Goal: Task Accomplishment & Management: Manage account settings

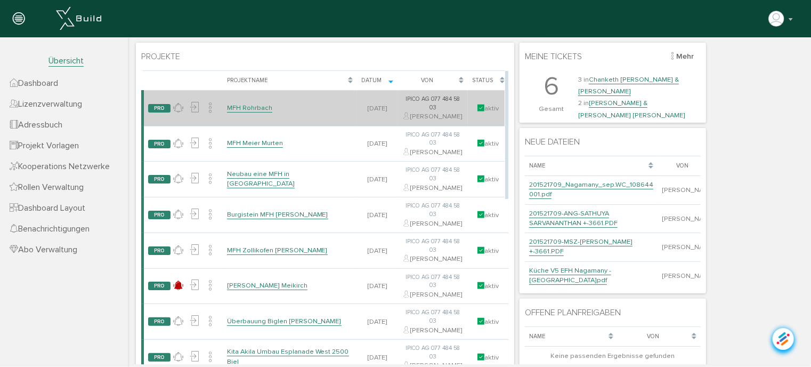
click at [244, 111] on link "MFH Rohrbach" at bounding box center [249, 107] width 45 height 9
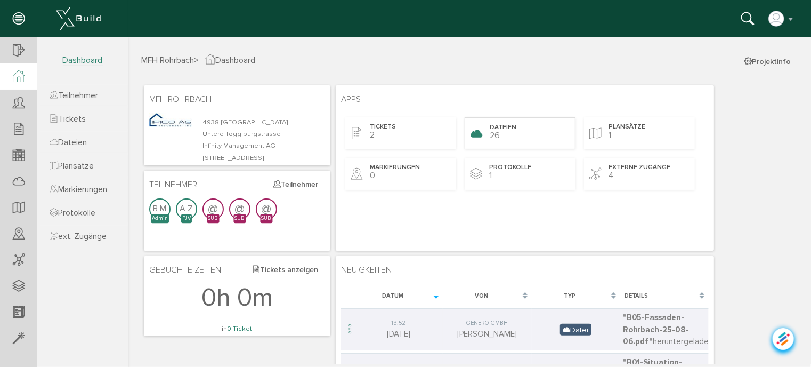
click at [511, 132] on div "Dateien 26" at bounding box center [519, 133] width 111 height 32
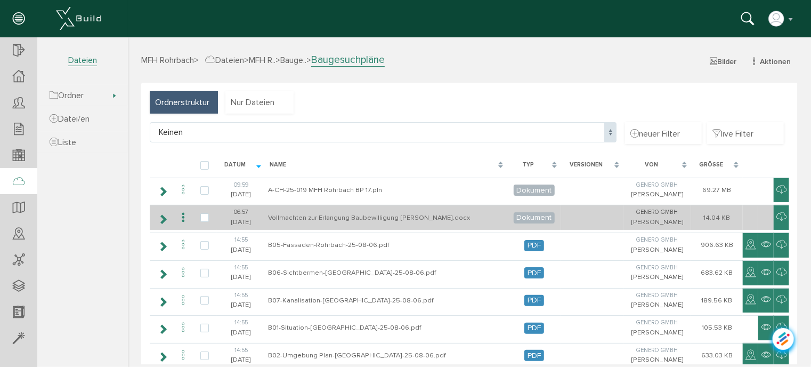
click at [181, 216] on icon at bounding box center [182, 217] width 13 height 14
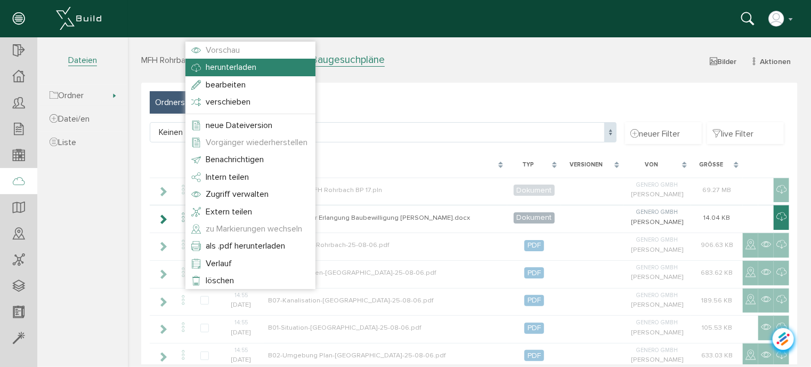
click at [214, 70] on span "herunterladen" at bounding box center [230, 66] width 51 height 11
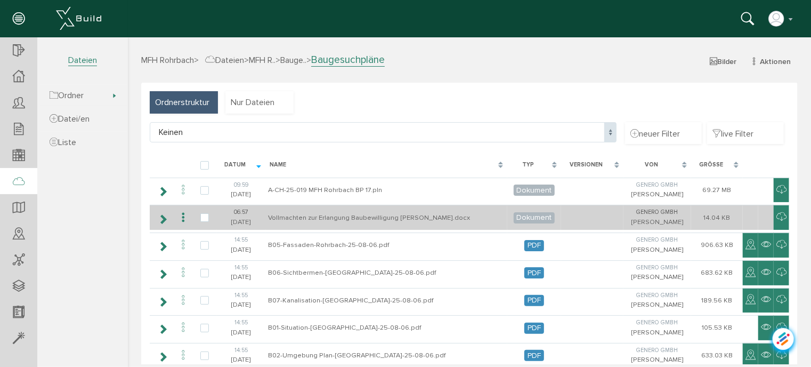
click at [183, 214] on icon at bounding box center [182, 217] width 13 height 14
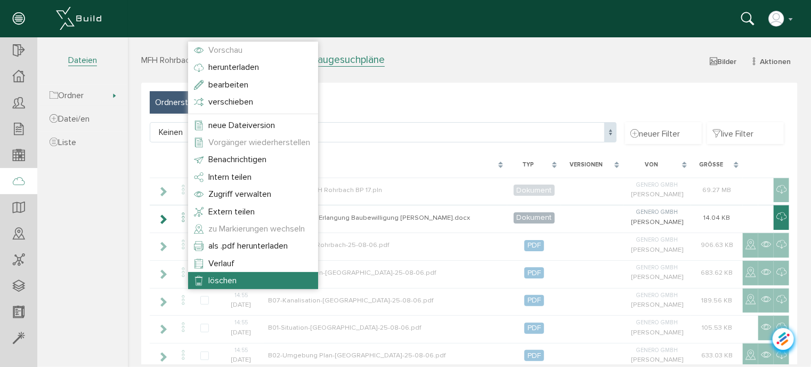
click at [217, 273] on li "löschen" at bounding box center [253, 279] width 130 height 17
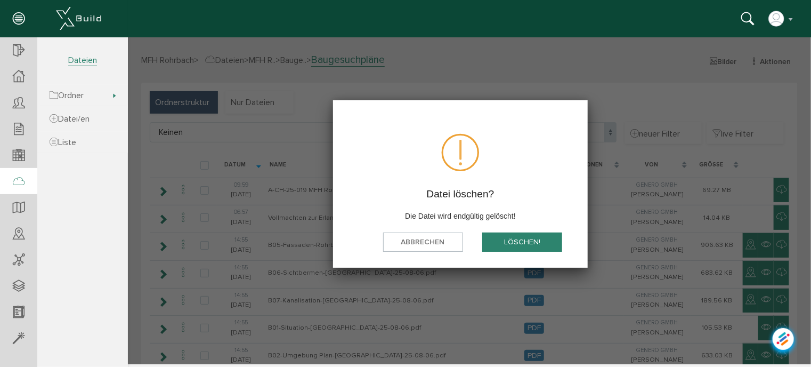
click at [505, 244] on button "löschen!" at bounding box center [522, 241] width 80 height 20
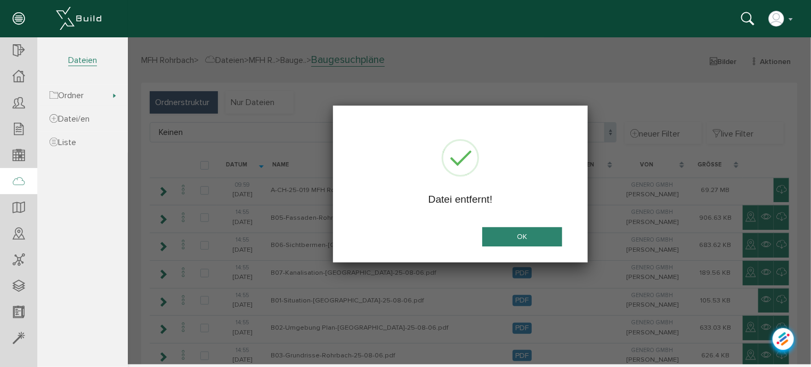
click at [549, 237] on button "OK" at bounding box center [522, 237] width 80 height 20
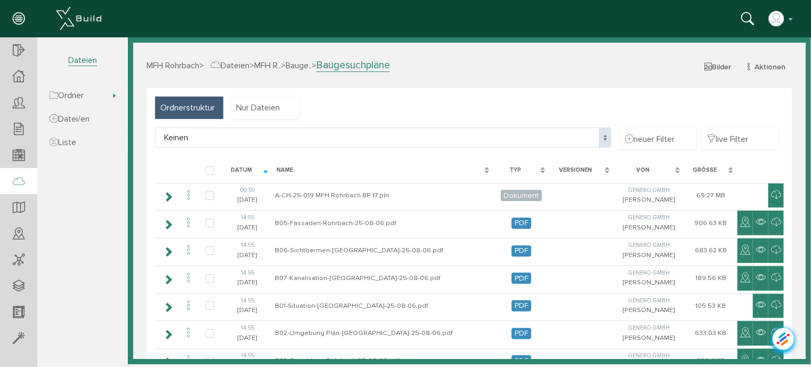
select select "D-6895f3995f6e88_27695643"
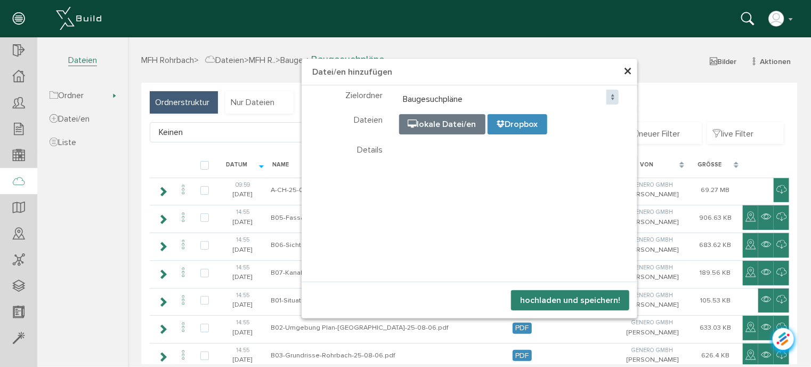
select select "D-6895f3995f6e88_27695643"
click at [560, 301] on button "hochladen und speichern!" at bounding box center [570, 299] width 118 height 20
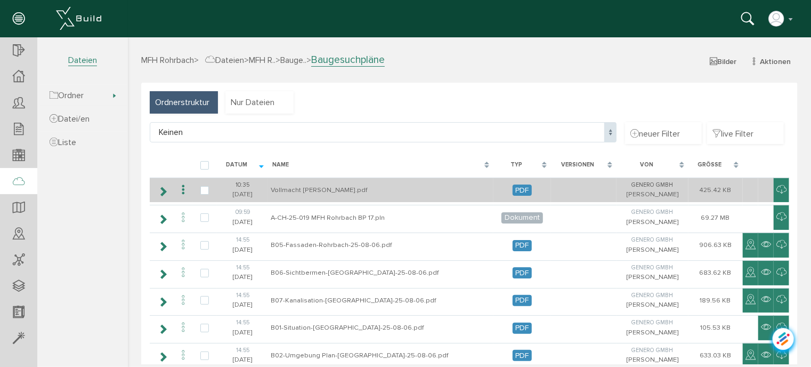
click at [183, 188] on icon at bounding box center [182, 189] width 13 height 14
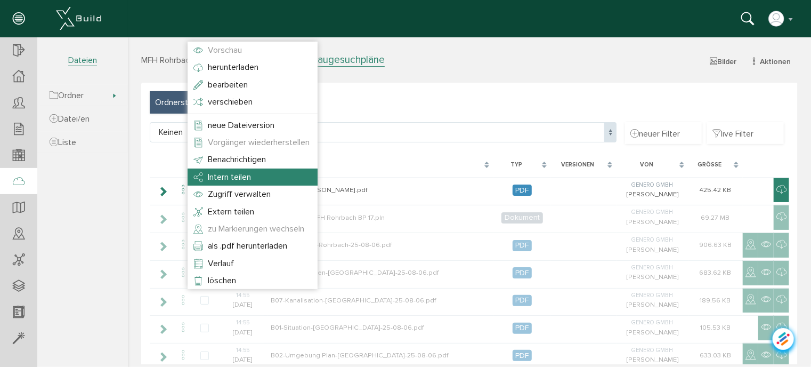
click at [220, 179] on span "Intern teilen" at bounding box center [228, 176] width 43 height 11
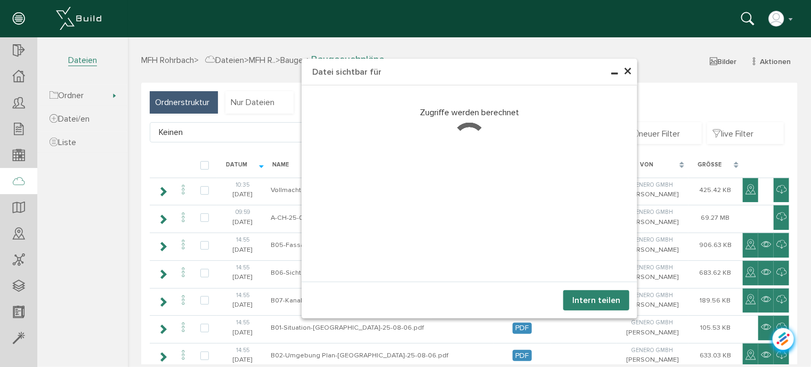
click at [466, 73] on h4 "Datei sichtbar für" at bounding box center [469, 71] width 336 height 27
click at [623, 71] on span "×" at bounding box center [627, 71] width 9 height 21
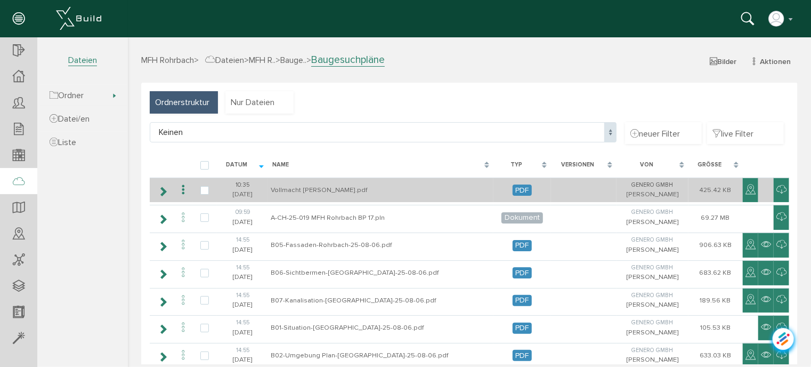
click at [181, 187] on icon at bounding box center [182, 189] width 13 height 14
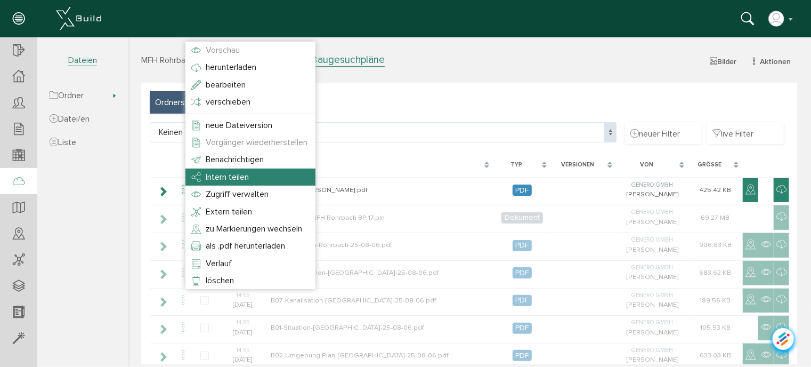
click at [225, 176] on span "Intern teilen" at bounding box center [226, 176] width 43 height 11
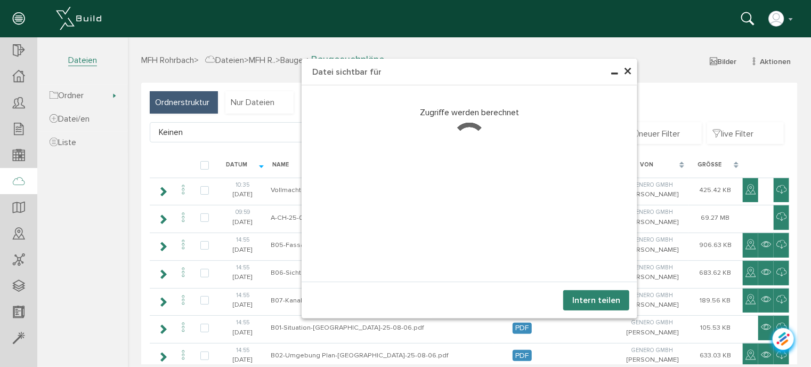
click at [625, 71] on span "×" at bounding box center [627, 71] width 9 height 21
